Goal: Information Seeking & Learning: Learn about a topic

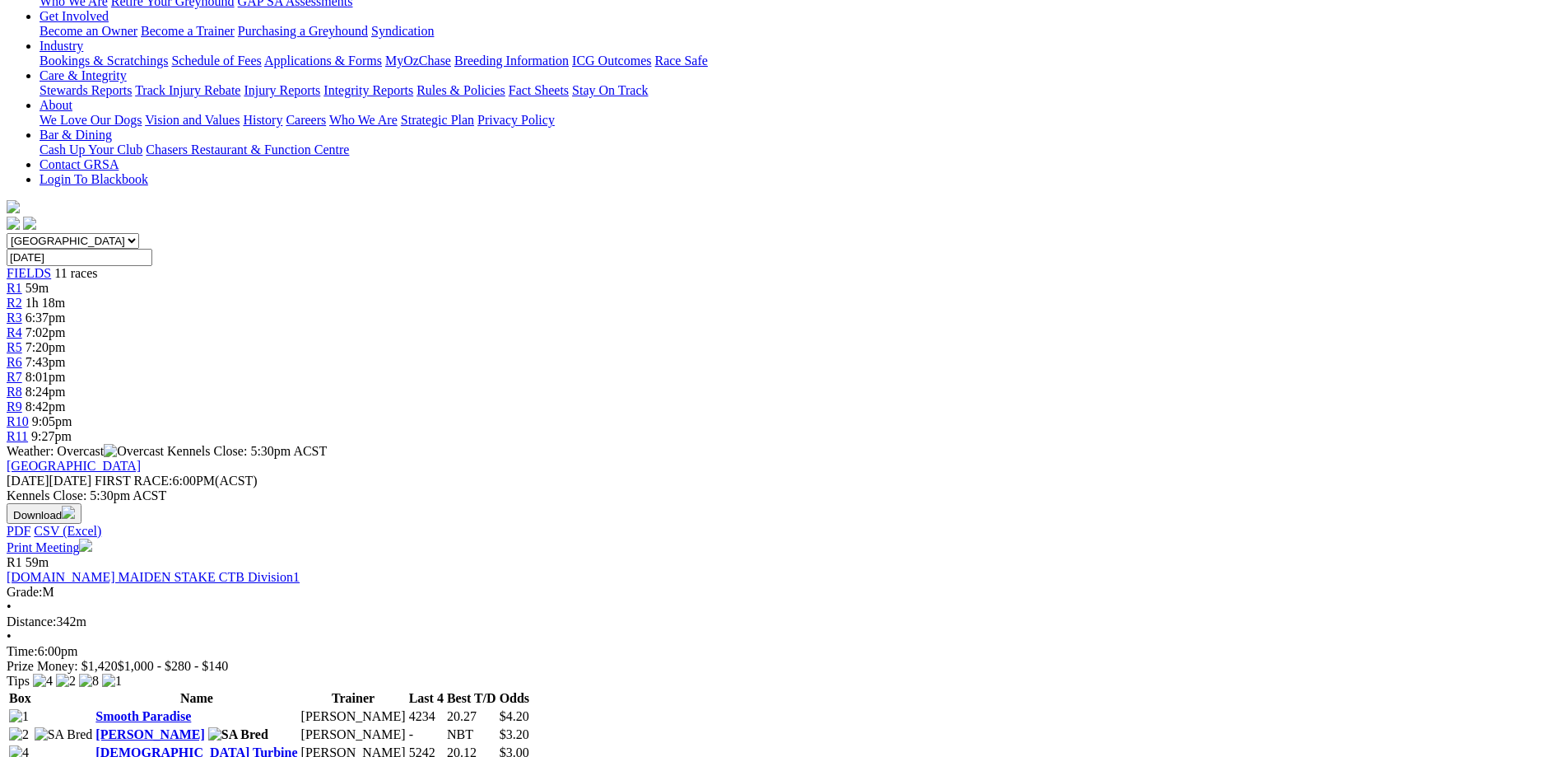
scroll to position [307, 0]
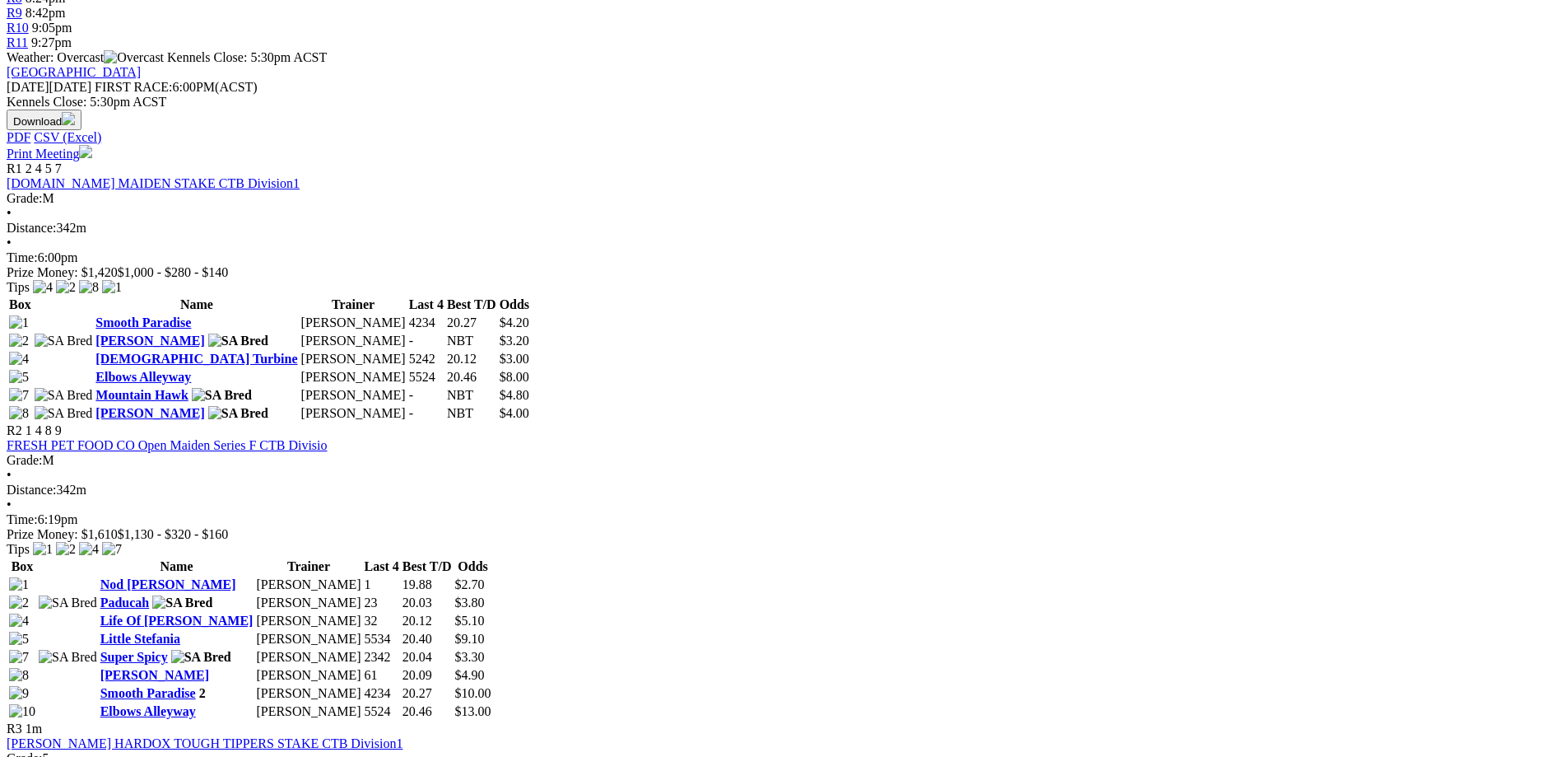
scroll to position [701, 0]
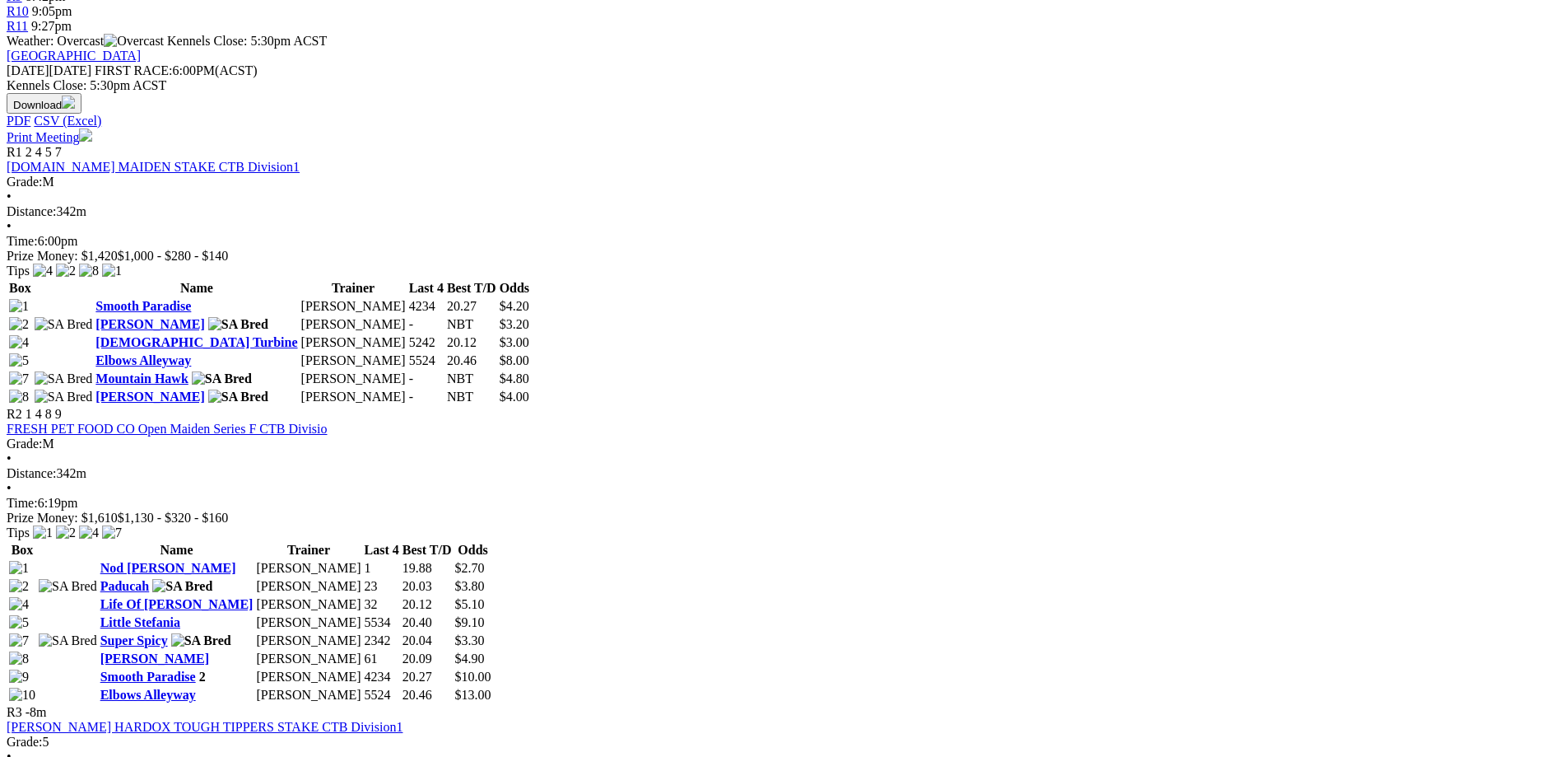
scroll to position [710, 0]
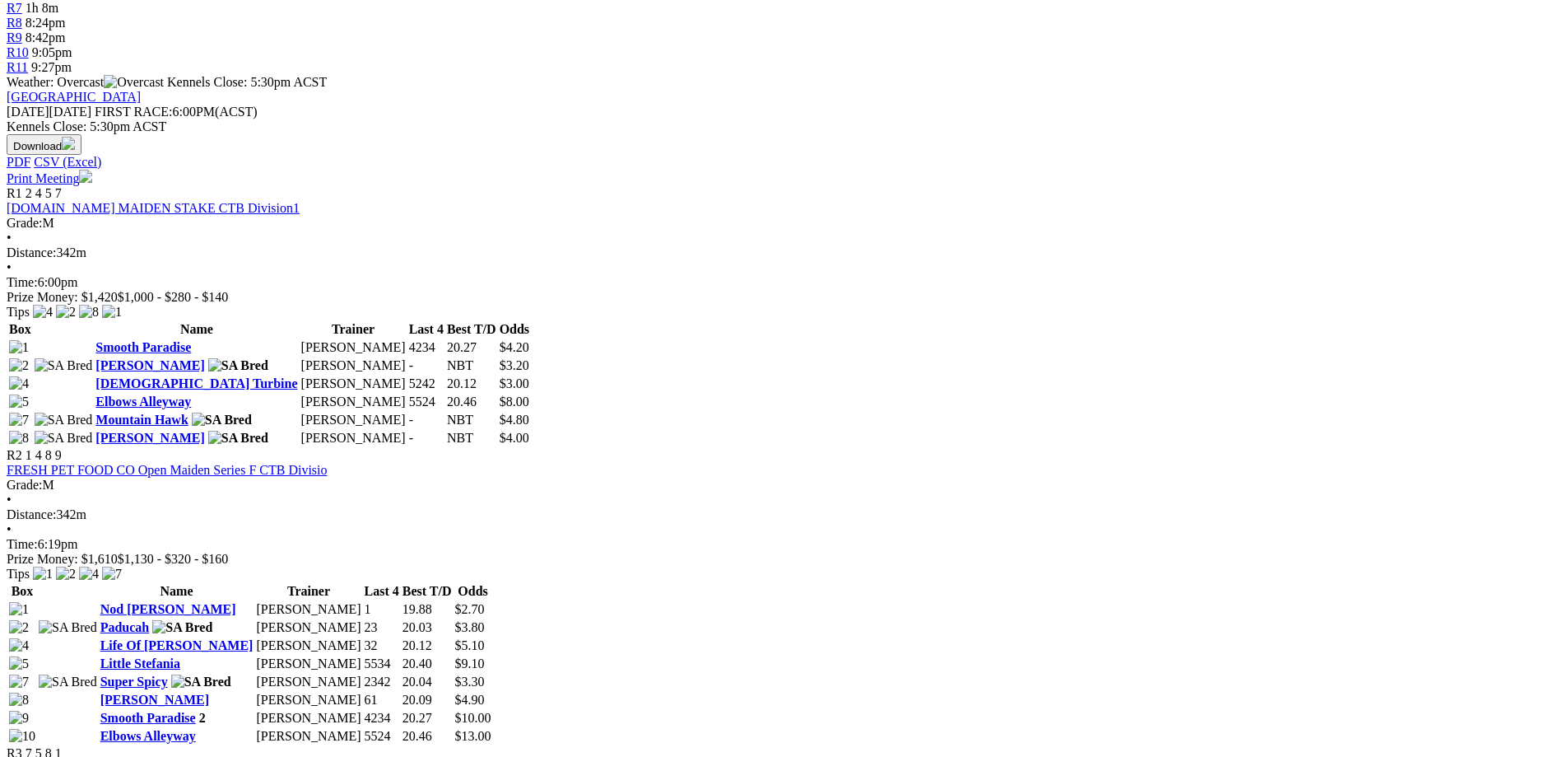
scroll to position [705, 0]
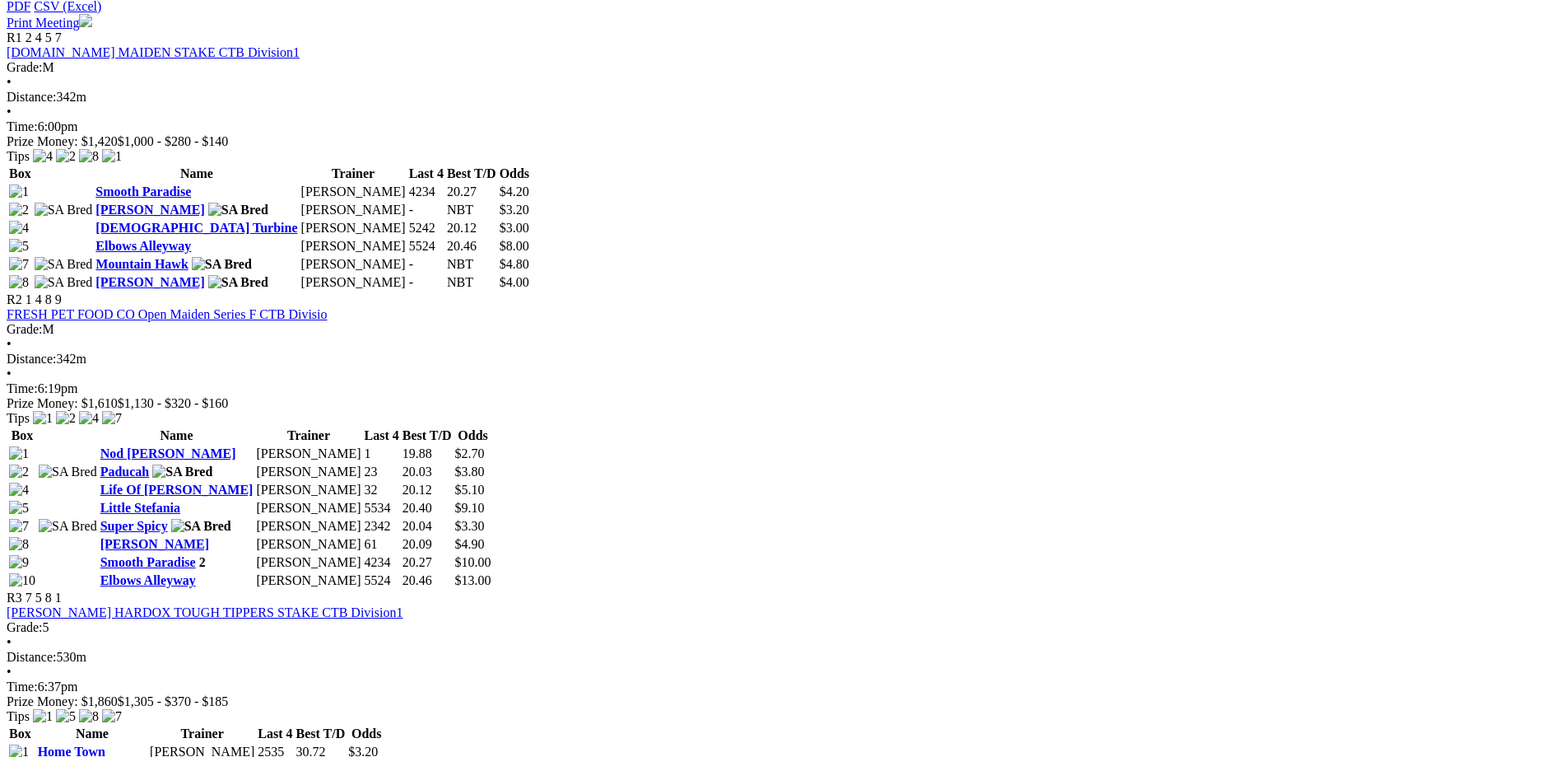
scroll to position [820, 0]
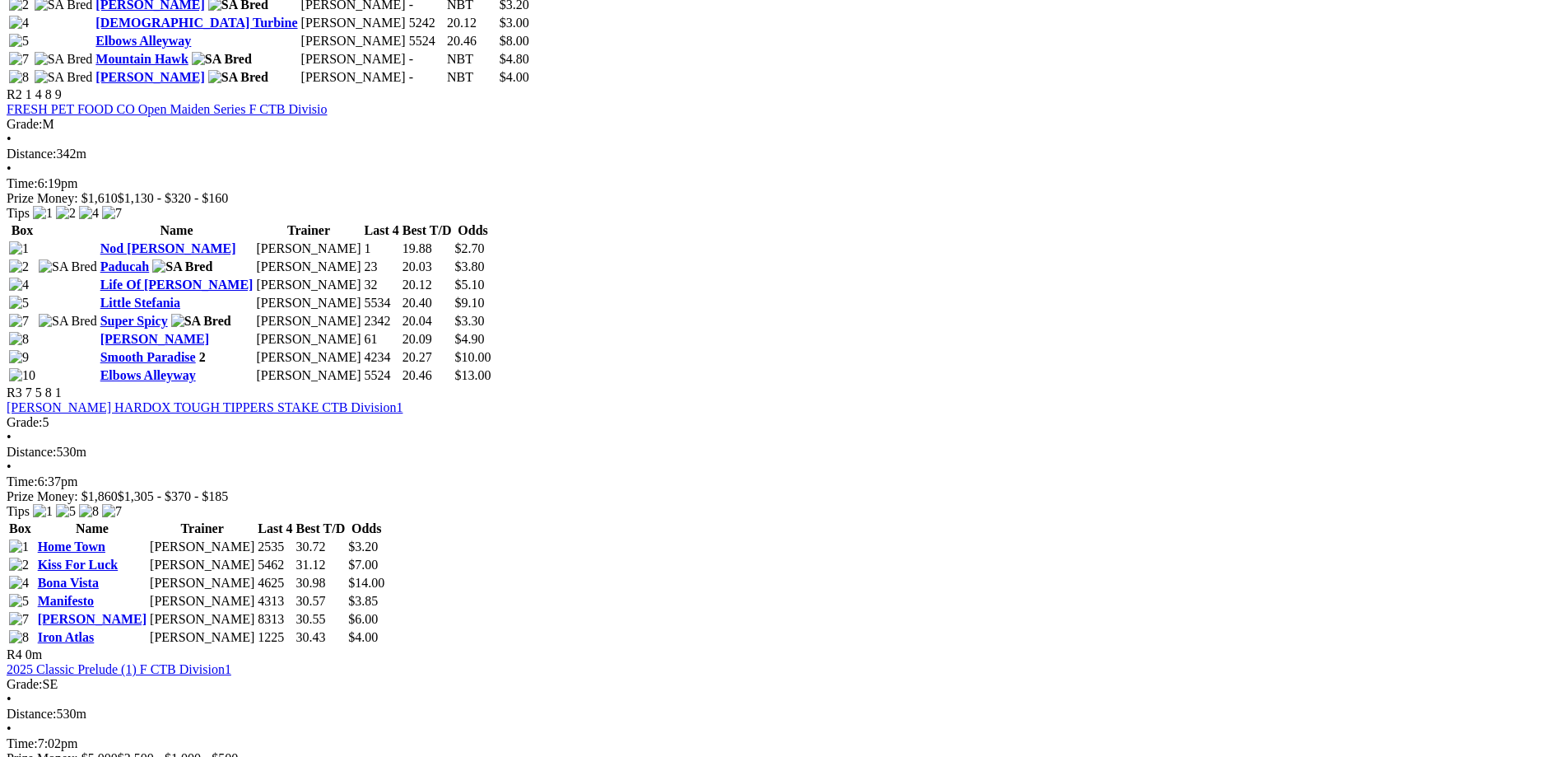
scroll to position [1046, 0]
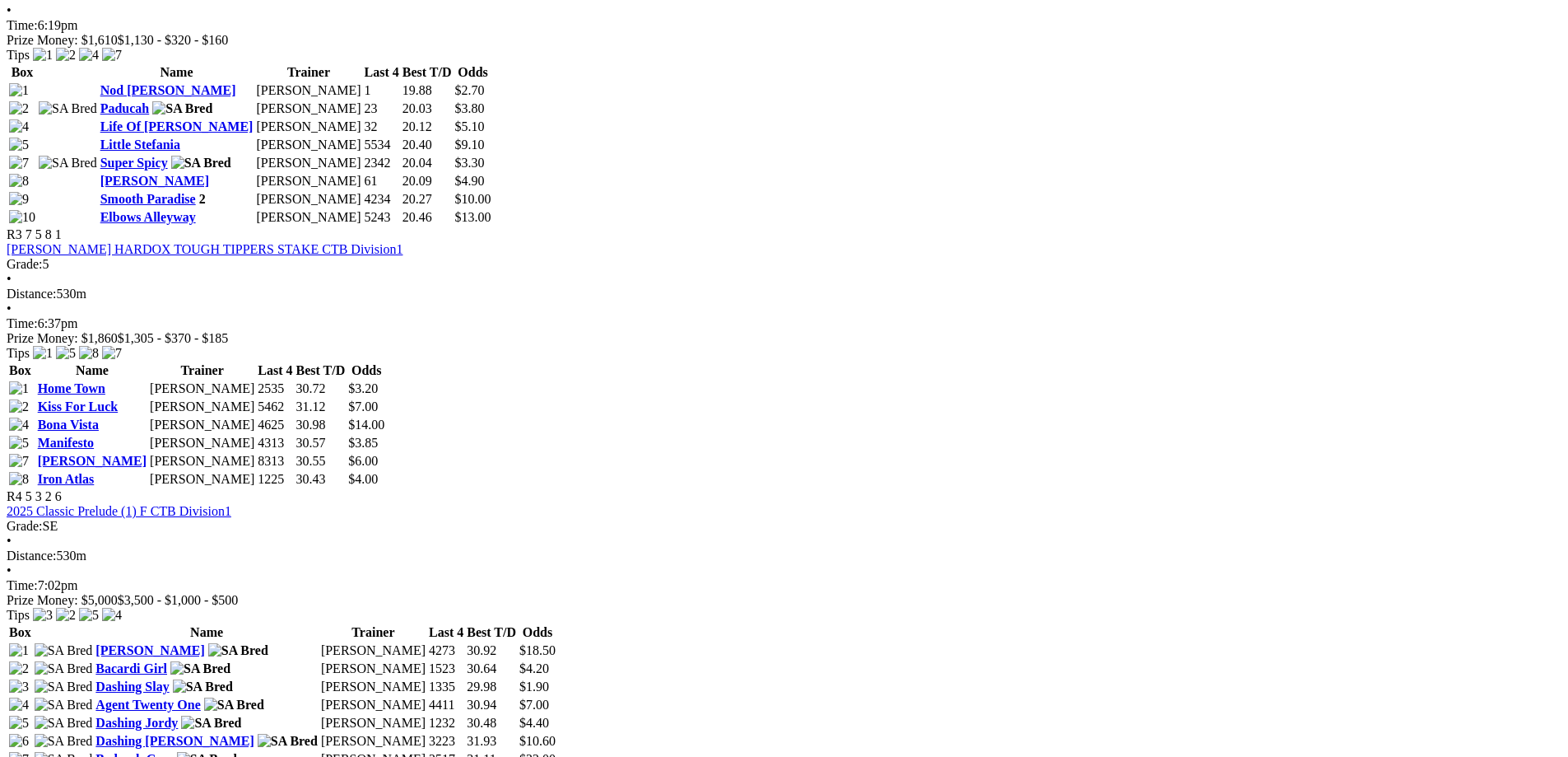
scroll to position [1195, 0]
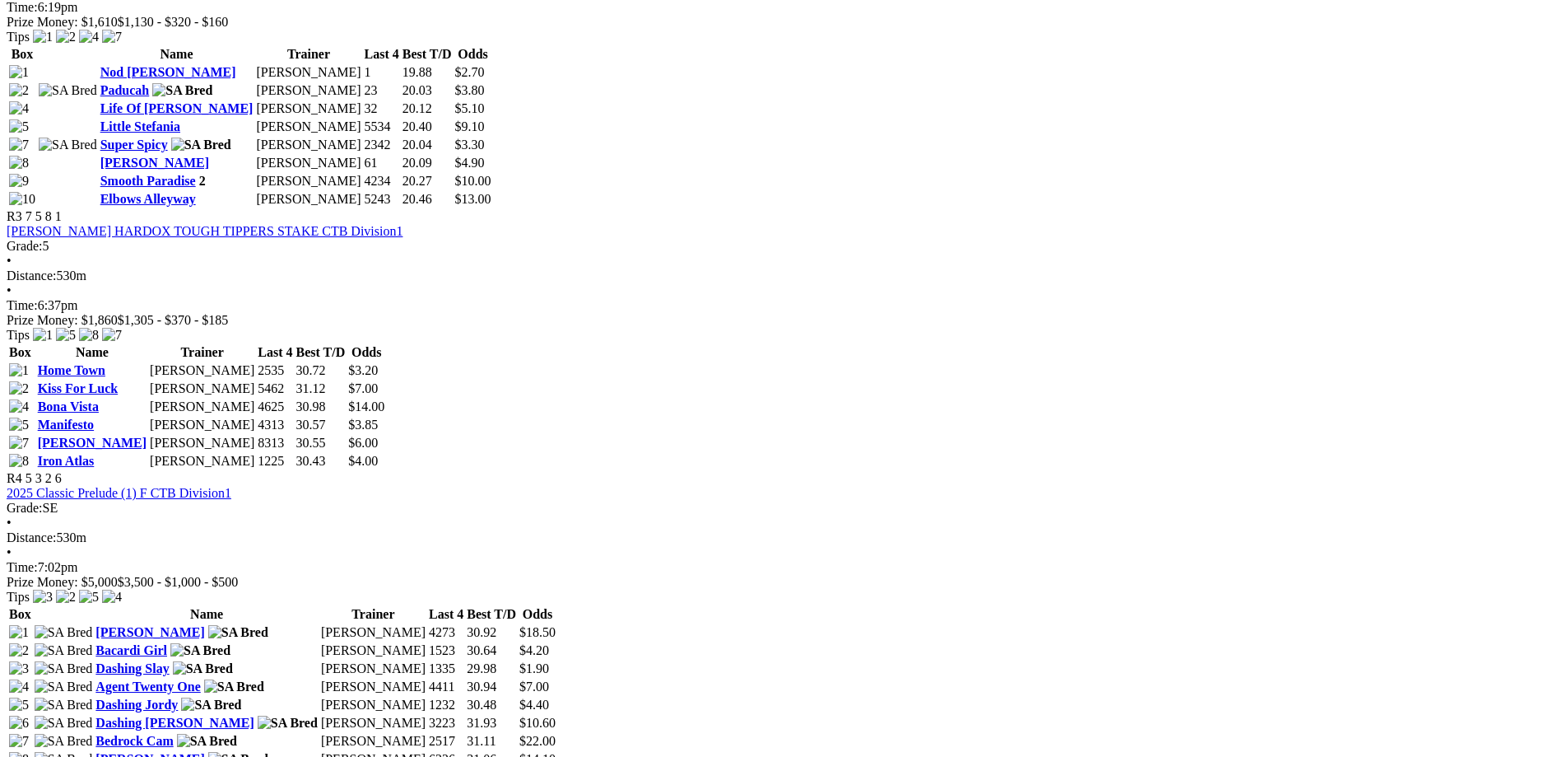
scroll to position [1214, 0]
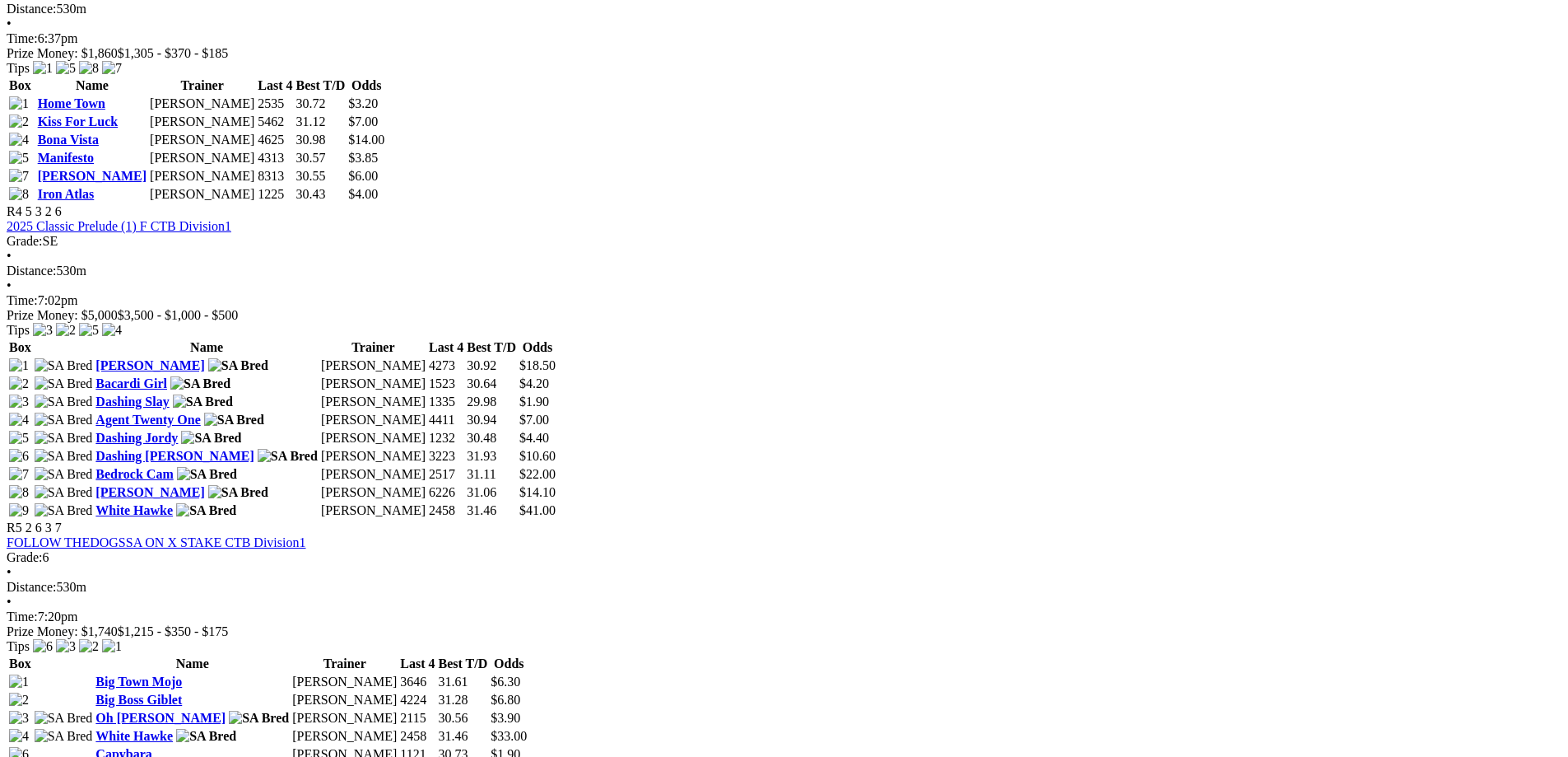
scroll to position [1497, 0]
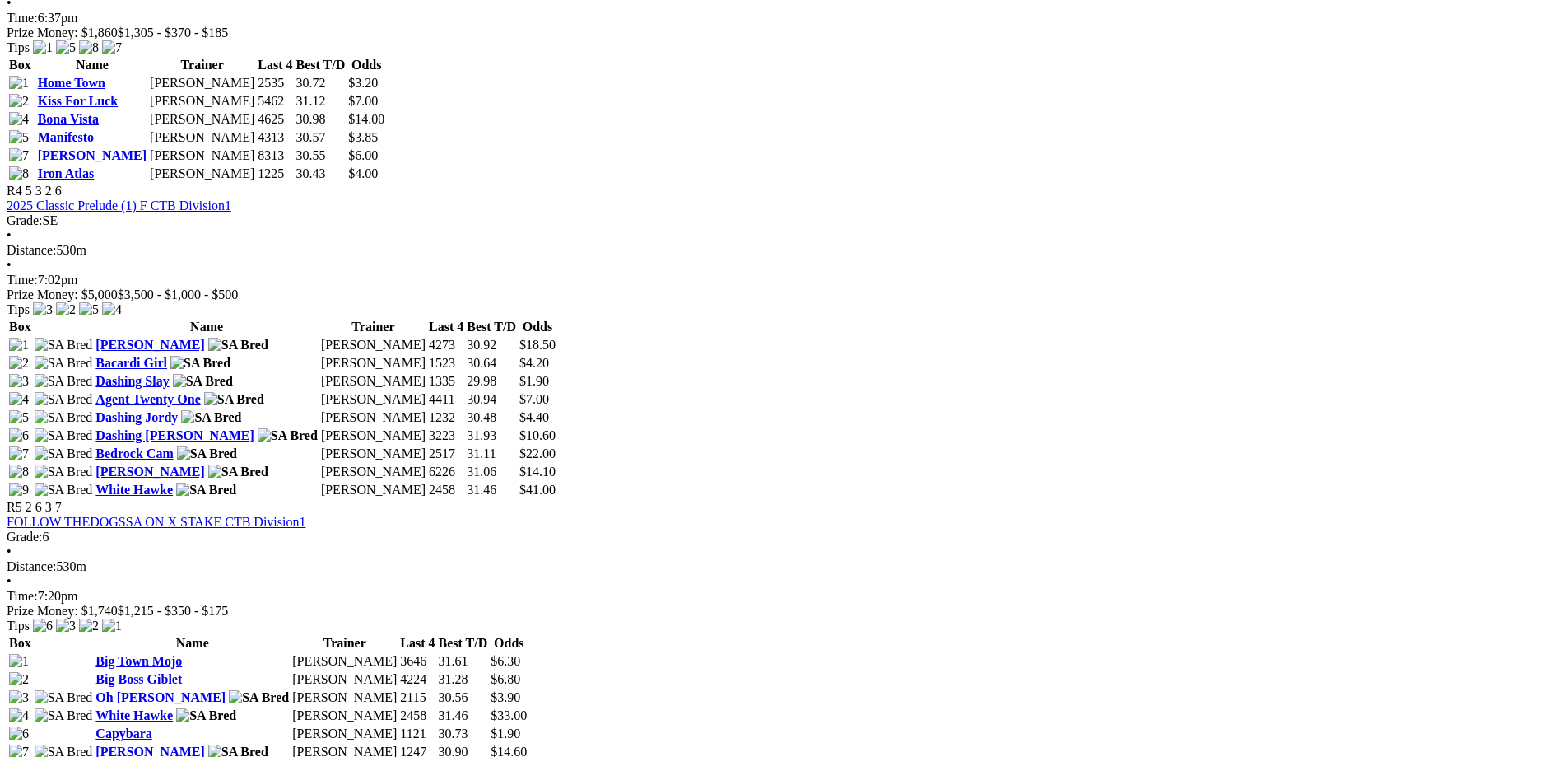
scroll to position [1502, 0]
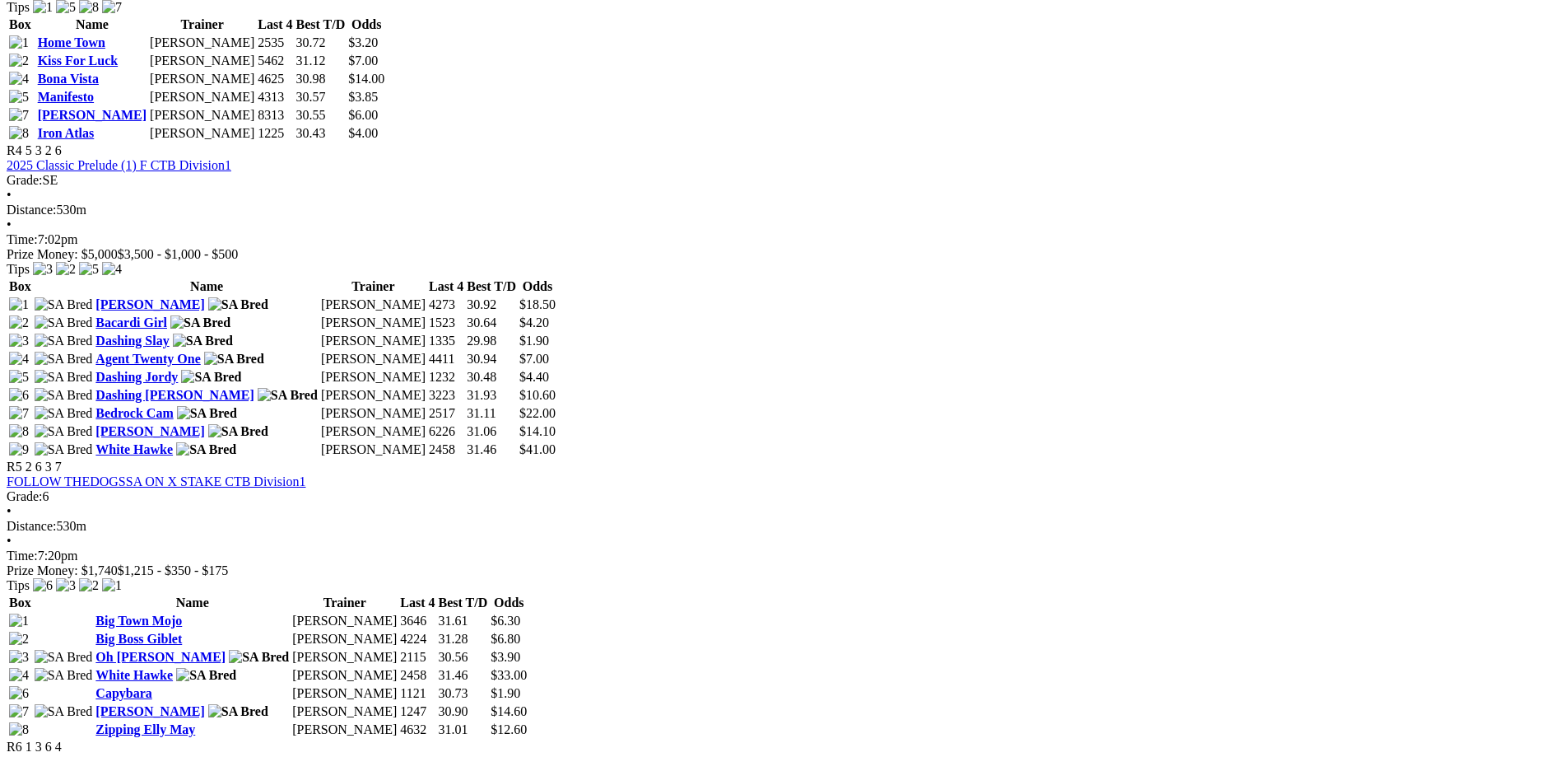
scroll to position [1533, 0]
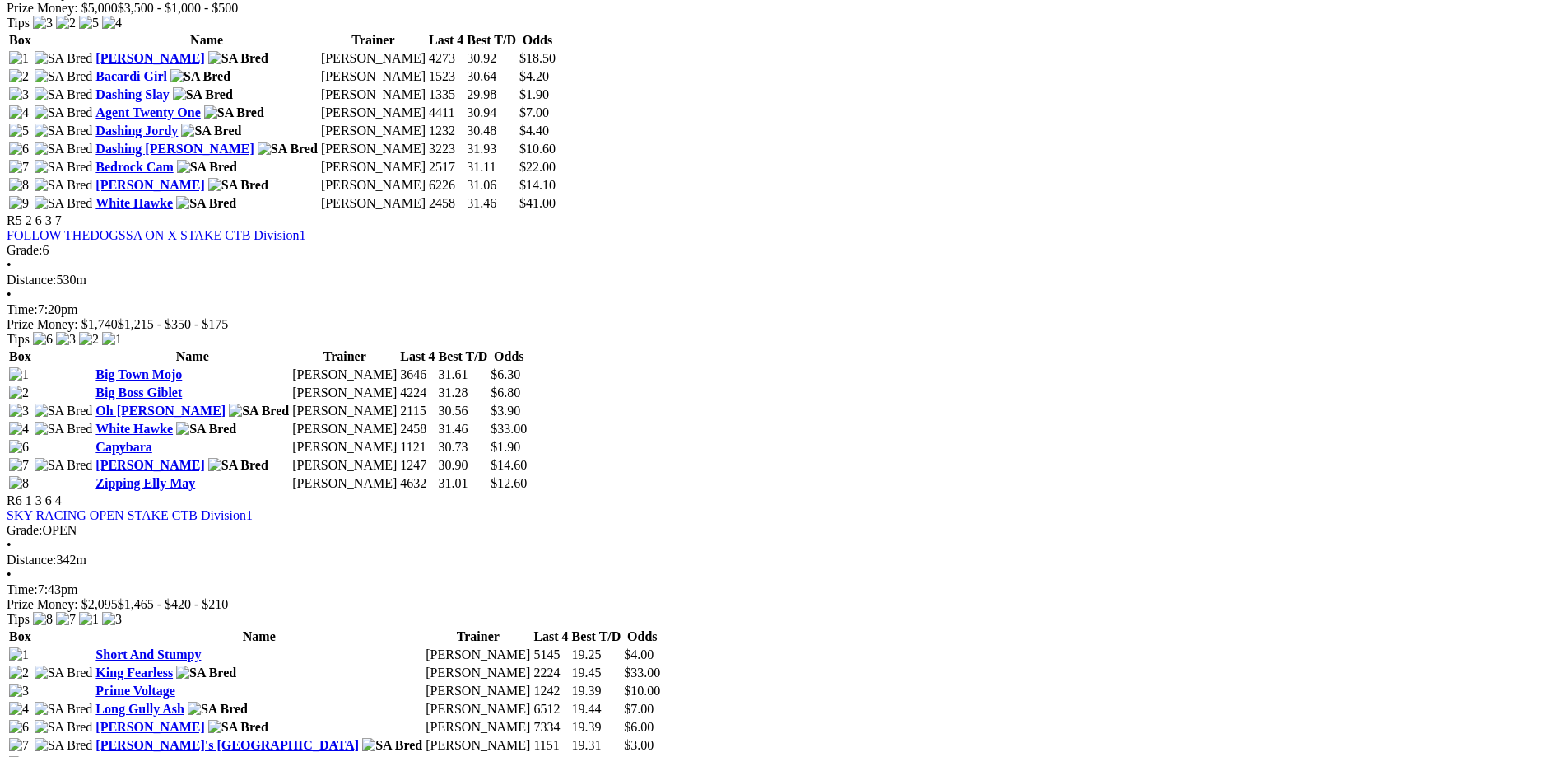
scroll to position [1771, 0]
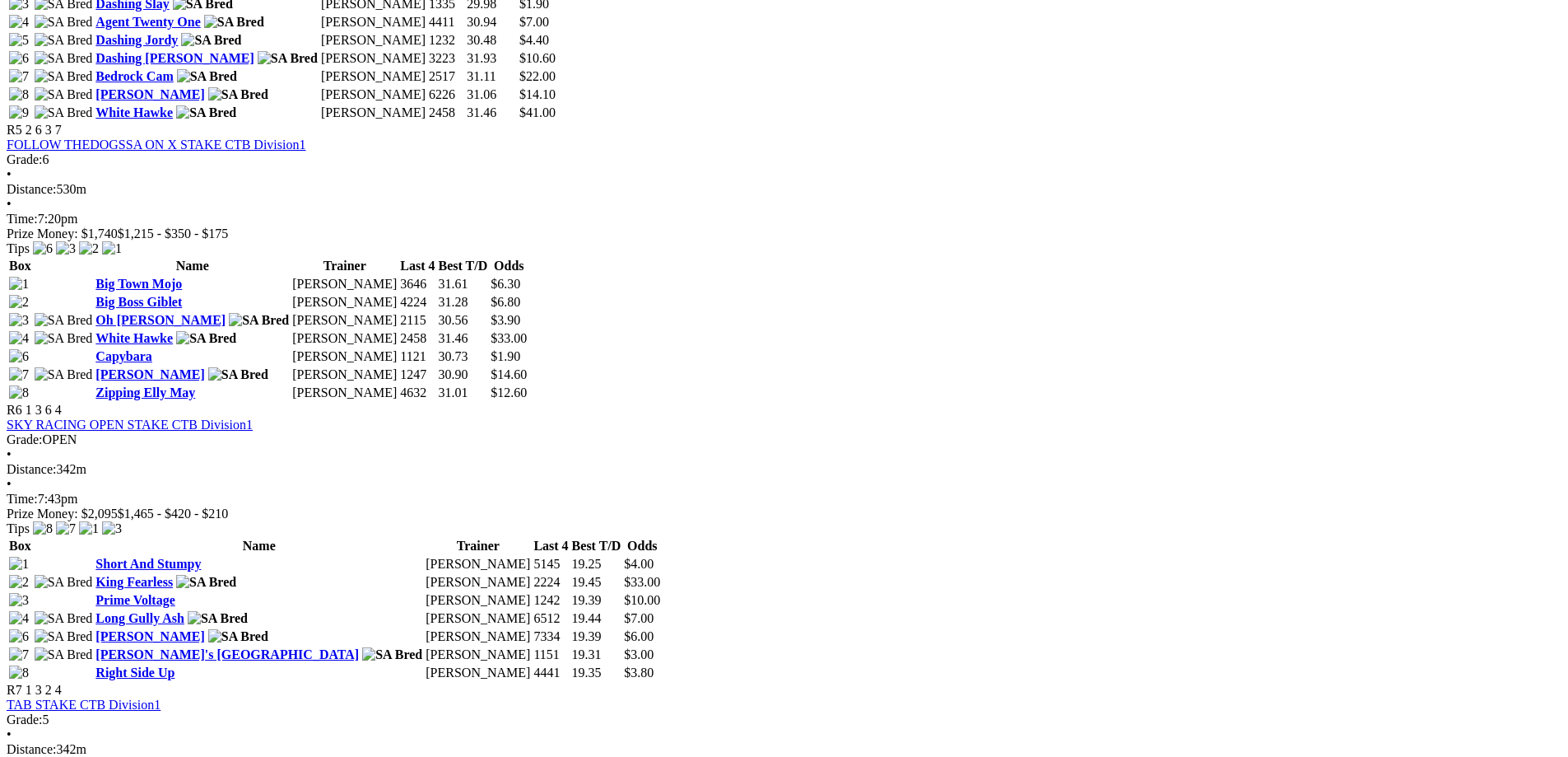
scroll to position [1878, 0]
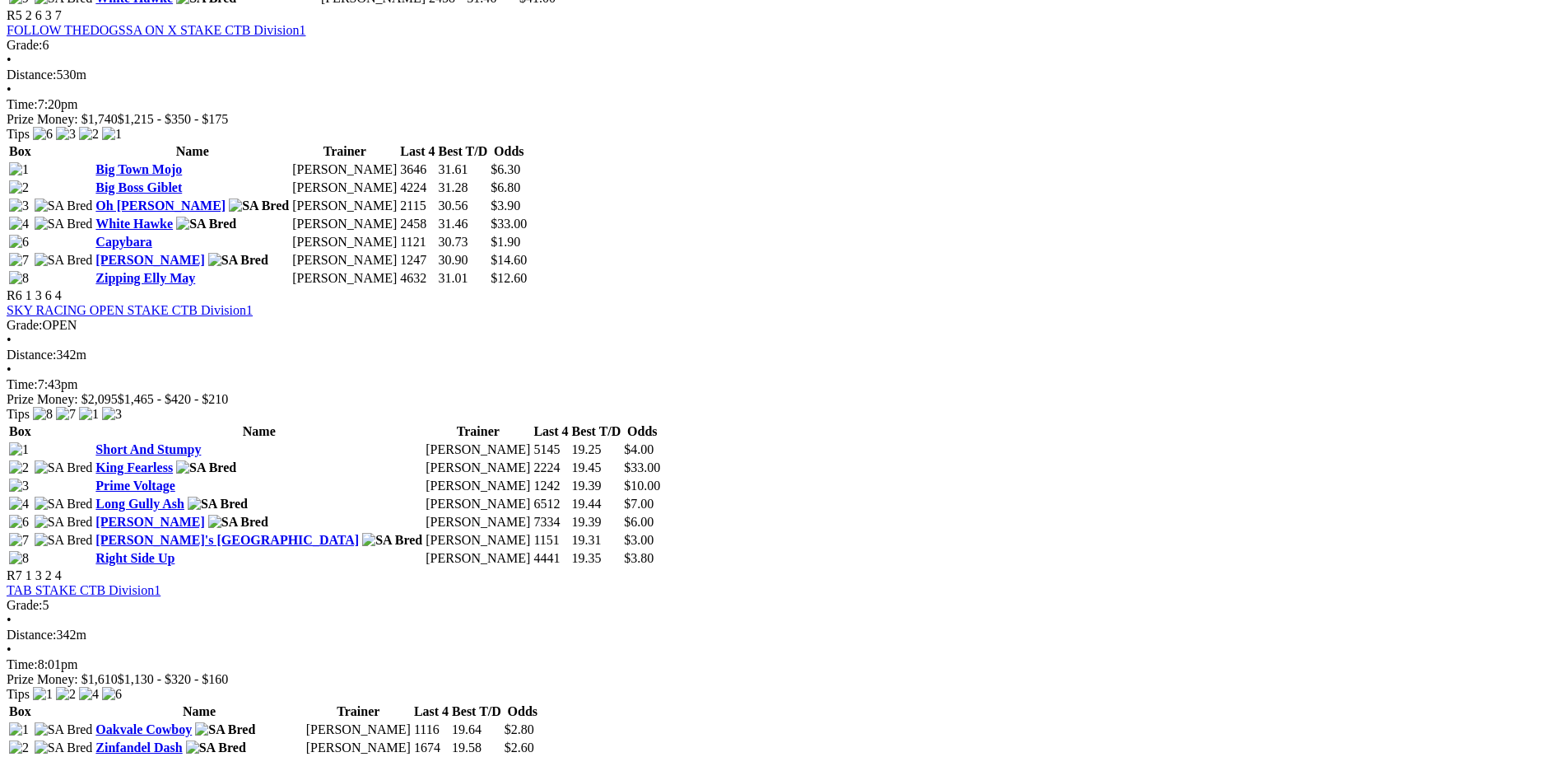
scroll to position [1981, 0]
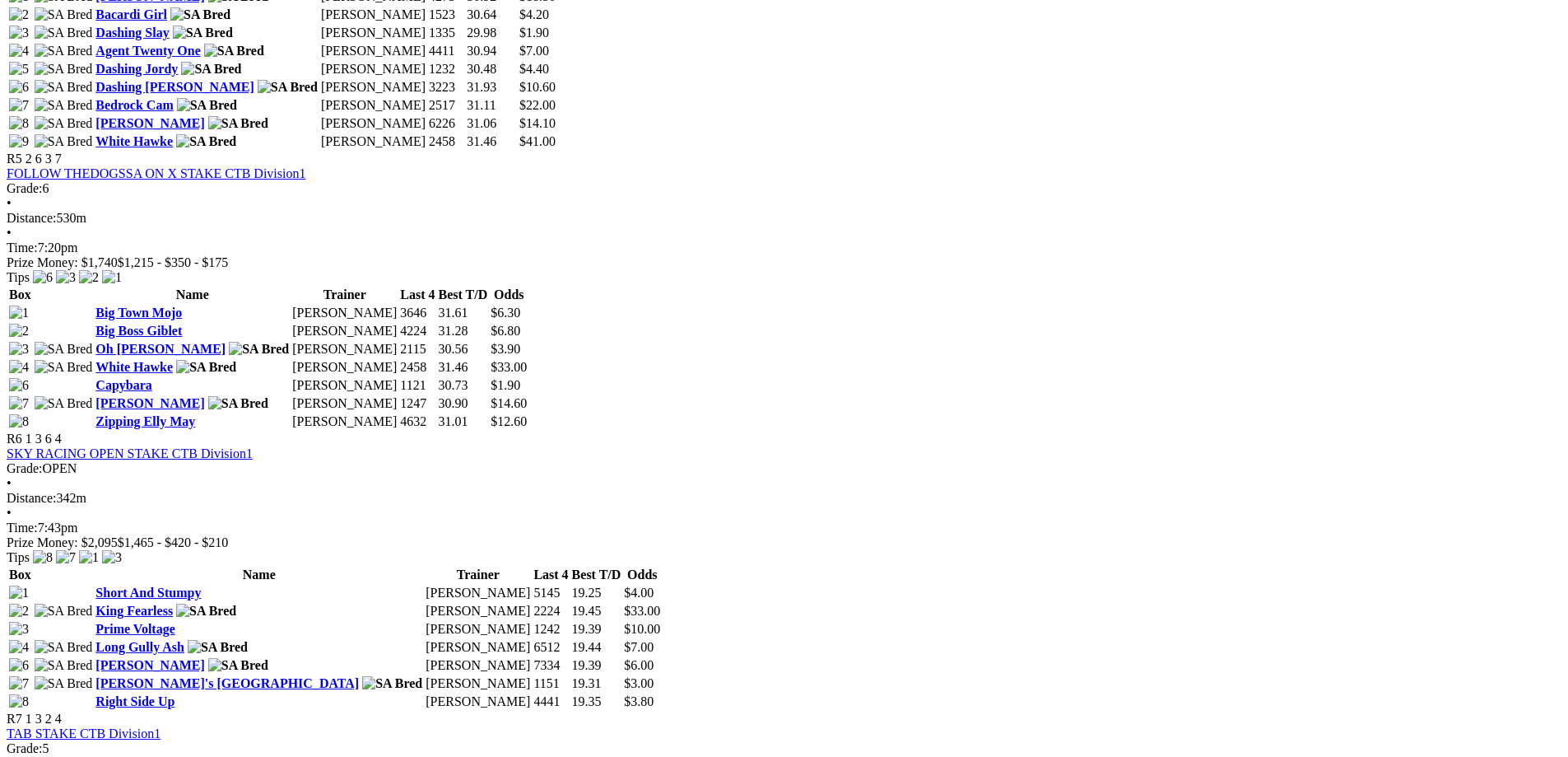
scroll to position [1825, 0]
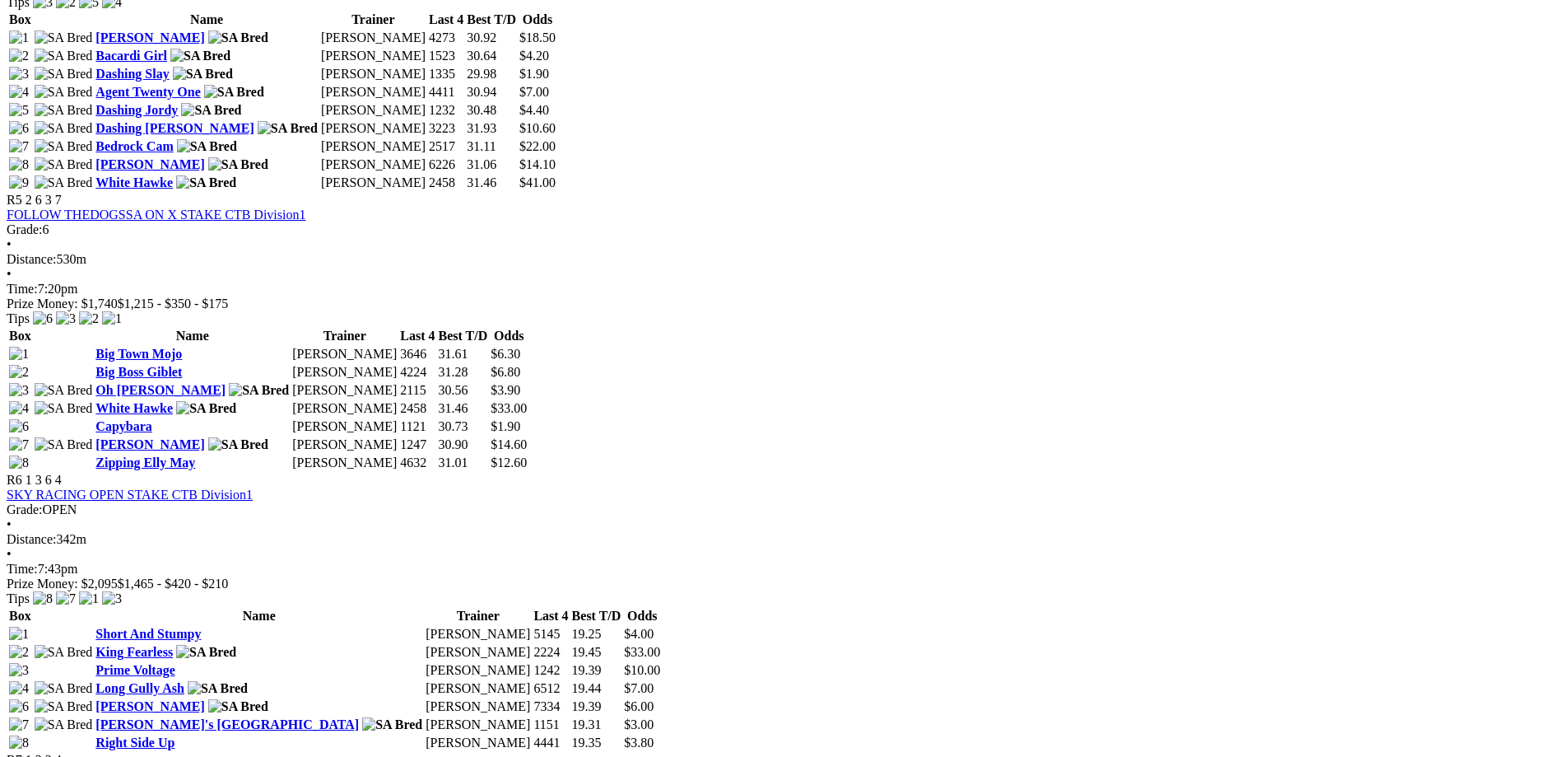
scroll to position [1849, 0]
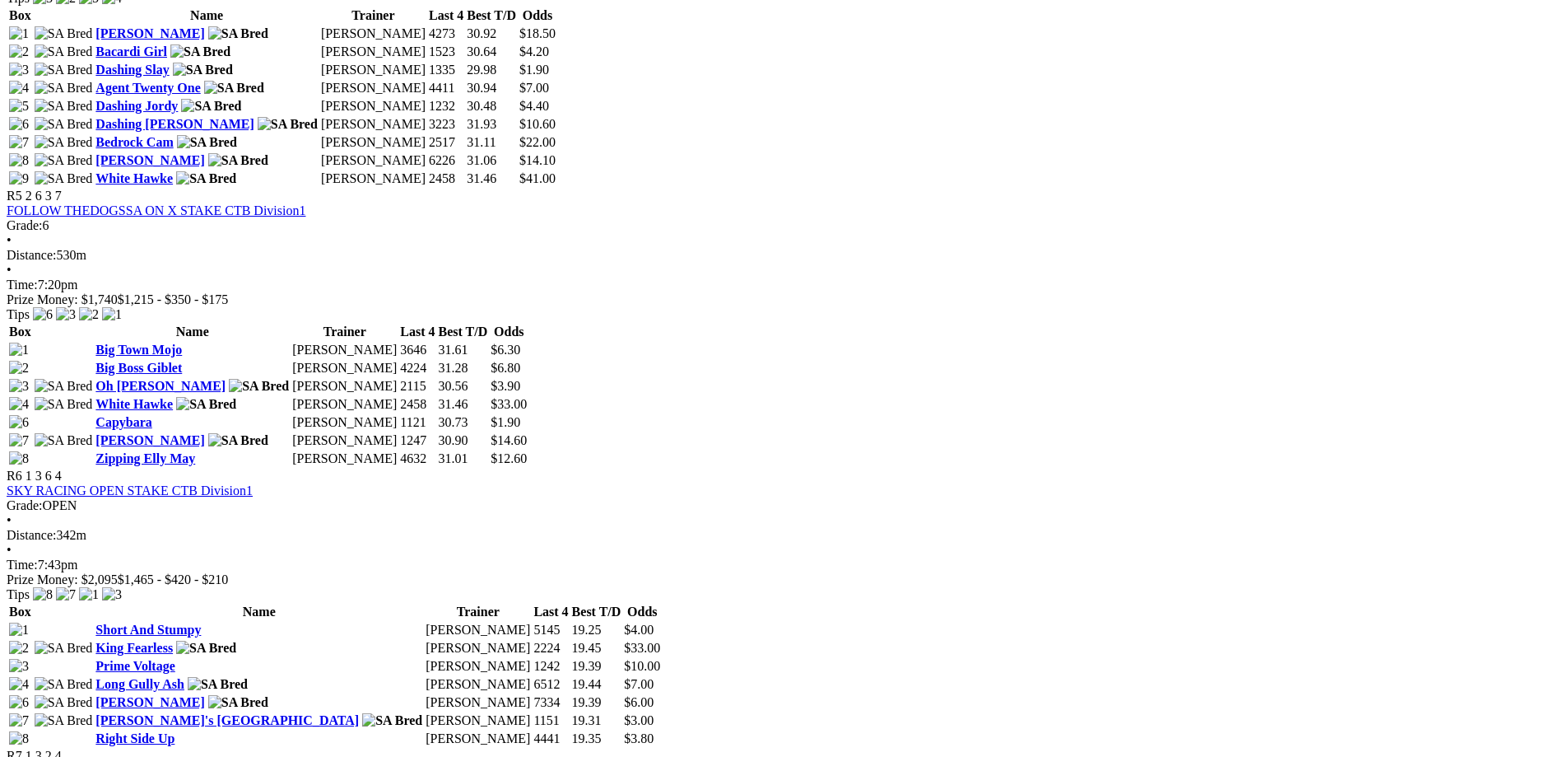
scroll to position [1804, 0]
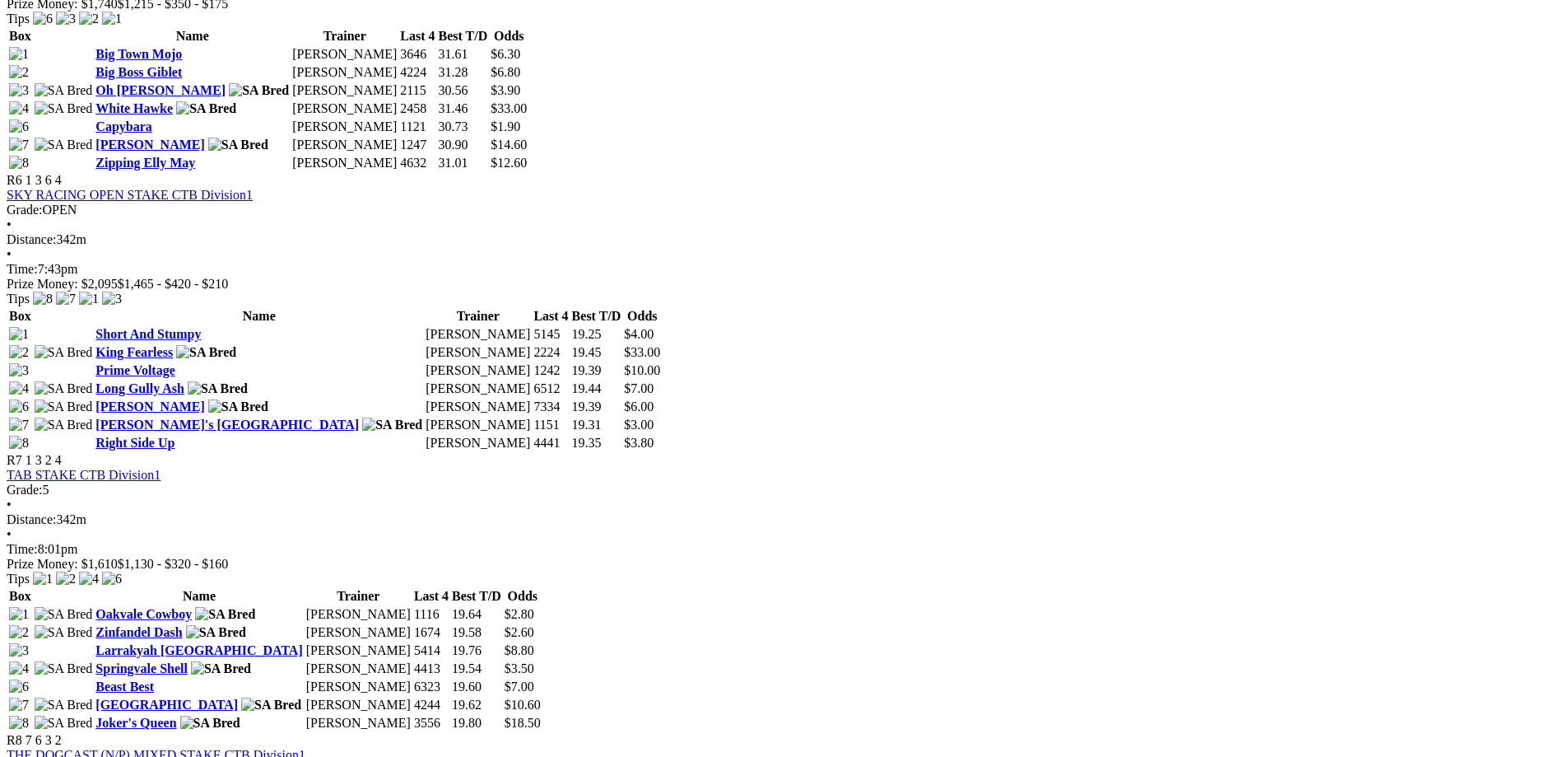
scroll to position [2108, 0]
